Goal: Find specific page/section

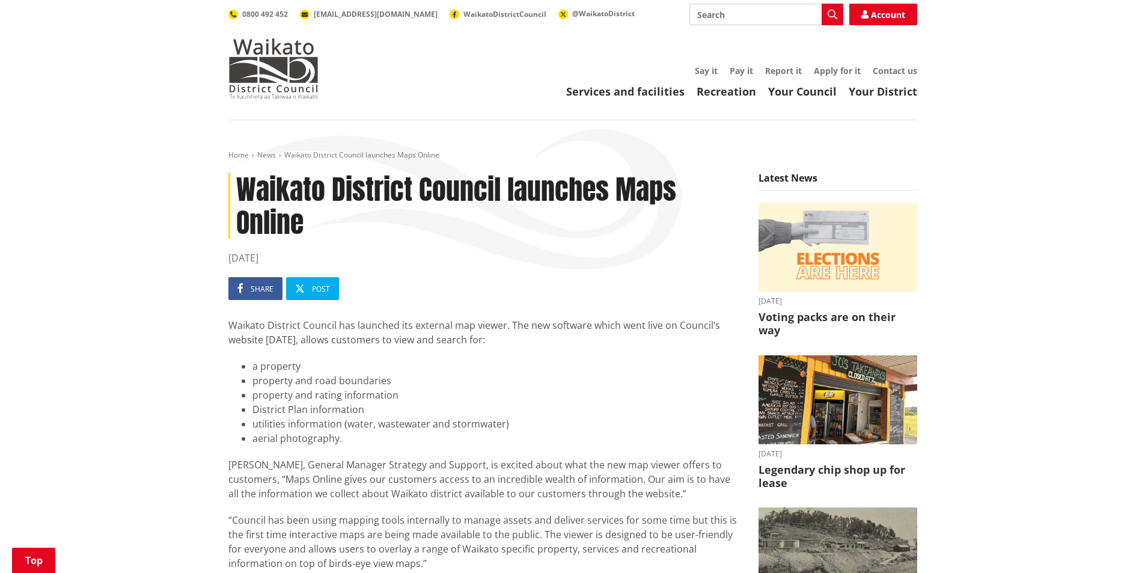
scroll to position [722, 0]
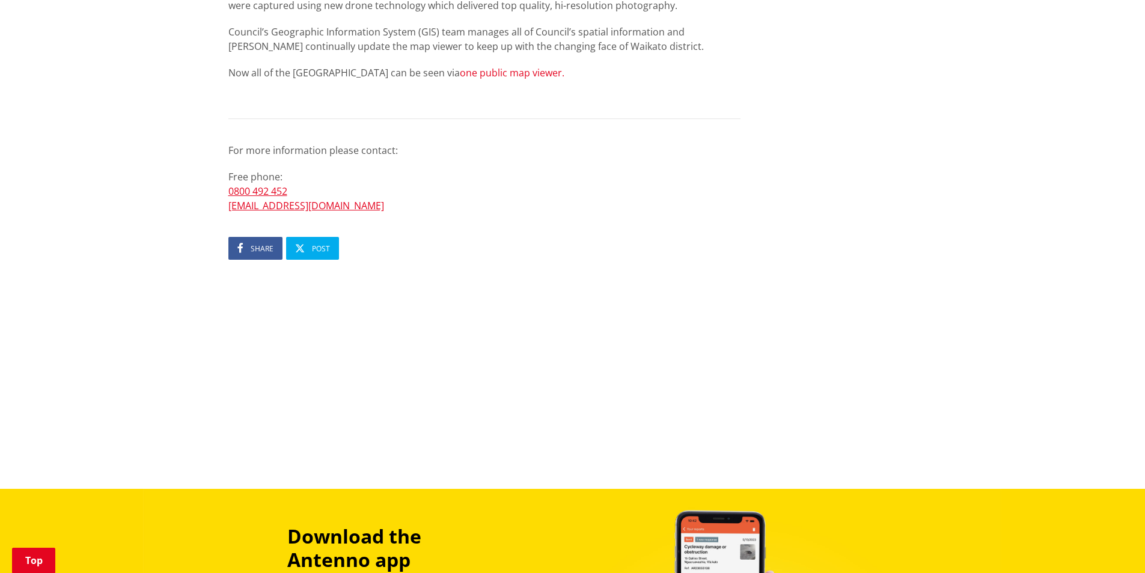
click at [512, 70] on link "one public map viewer." at bounding box center [512, 72] width 105 height 13
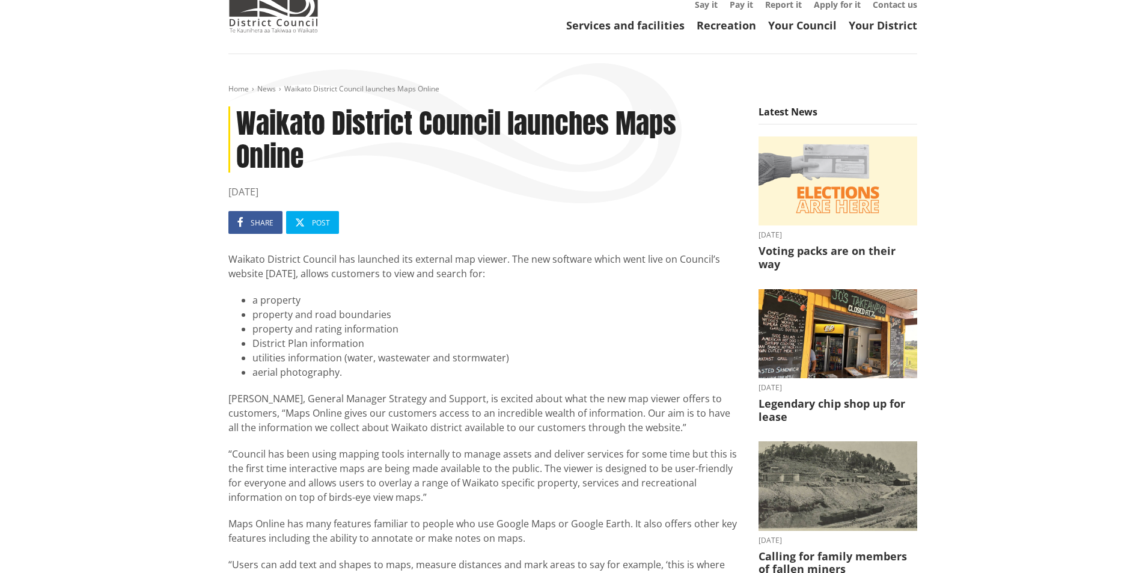
scroll to position [0, 0]
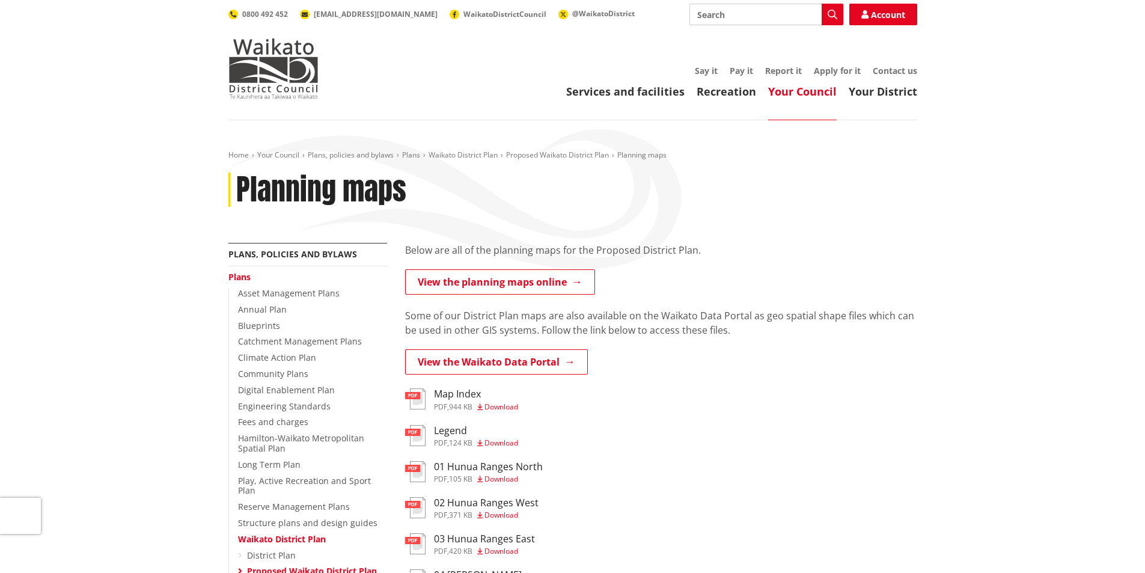
click at [728, 14] on input "Search" at bounding box center [767, 15] width 154 height 22
type input "maps"
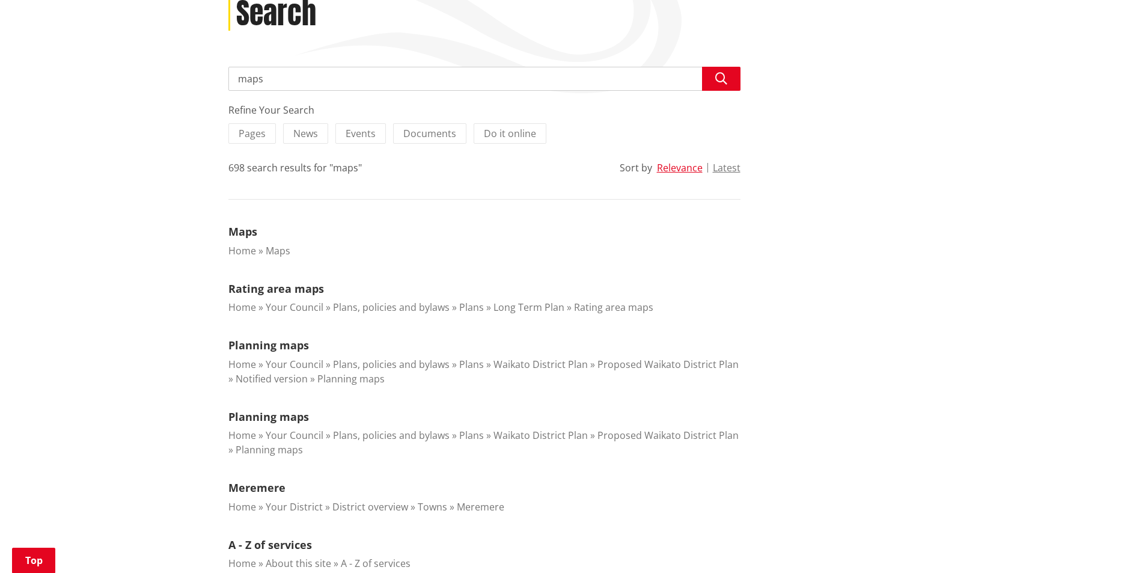
scroll to position [180, 0]
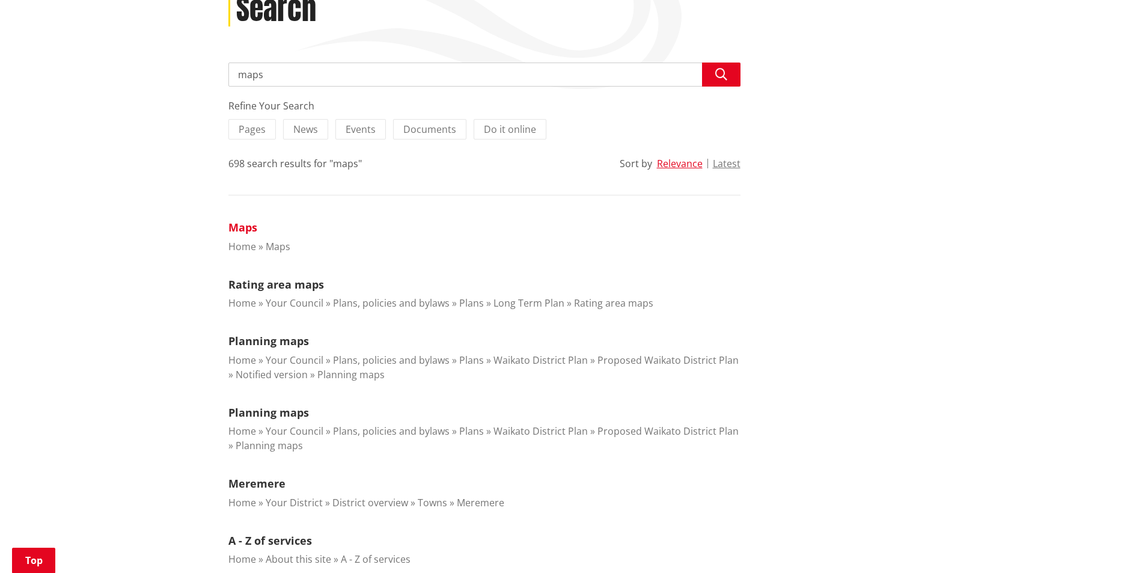
click at [248, 227] on link "Maps" at bounding box center [242, 227] width 29 height 14
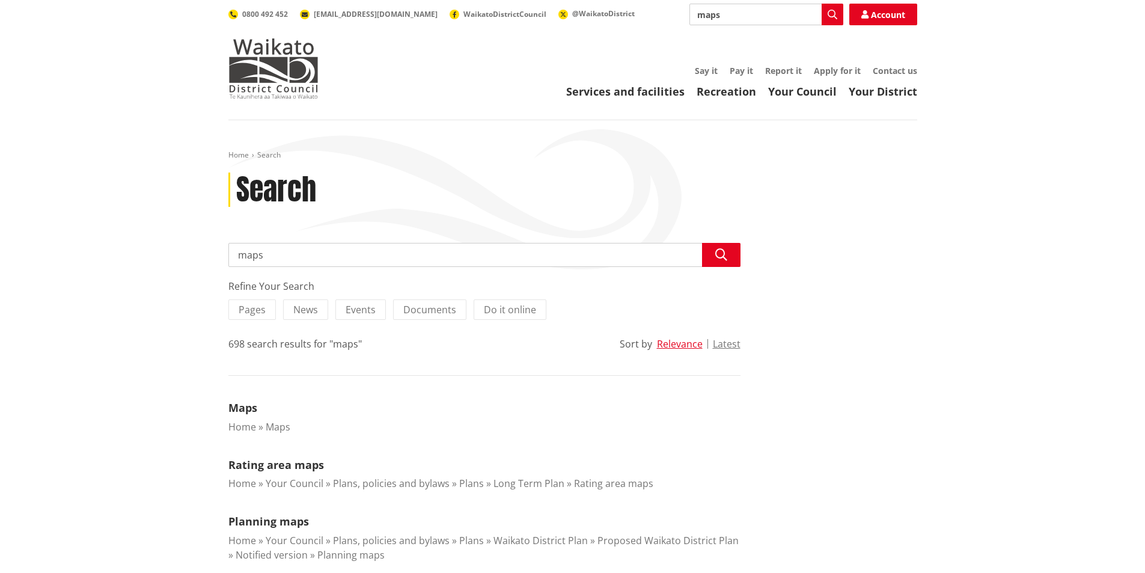
scroll to position [180, 0]
